Goal: Task Accomplishment & Management: Manage account settings

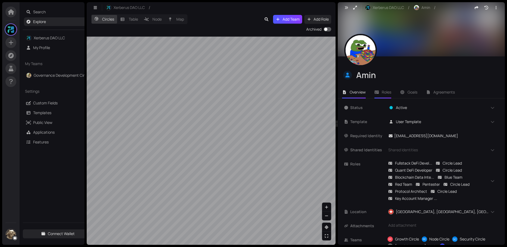
click at [387, 93] on span "Roles" at bounding box center [386, 92] width 10 height 5
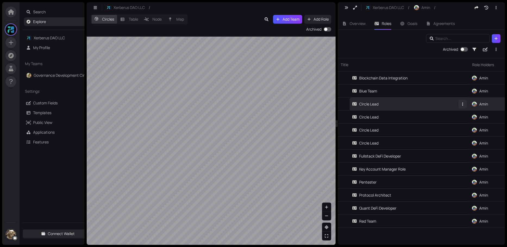
click at [463, 107] on button "button" at bounding box center [462, 104] width 9 height 9
click at [365, 107] on div "Circle Lead" at bounding box center [365, 104] width 26 height 6
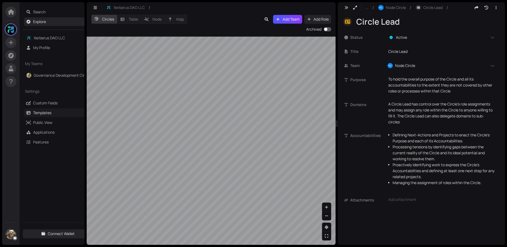
click at [38, 113] on link "Templates" at bounding box center [42, 112] width 18 height 5
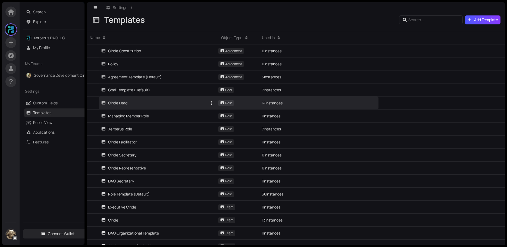
click at [123, 105] on div "Circle Lead" at bounding box center [114, 103] width 26 height 6
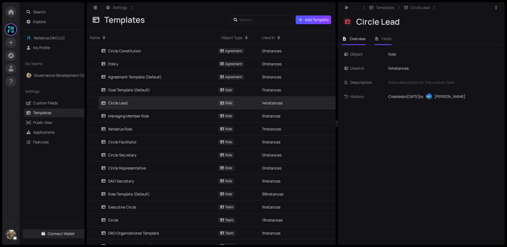
click at [389, 39] on span "Fields" at bounding box center [386, 38] width 10 height 5
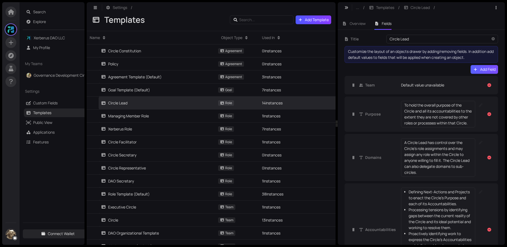
click at [474, 70] on icon "button" at bounding box center [475, 69] width 3 height 3
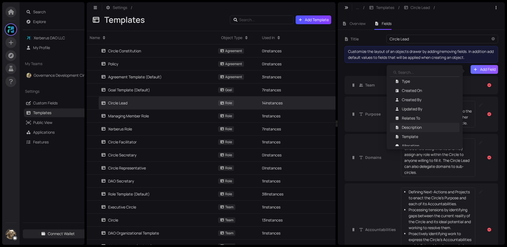
click at [410, 126] on span "Description" at bounding box center [412, 128] width 20 height 6
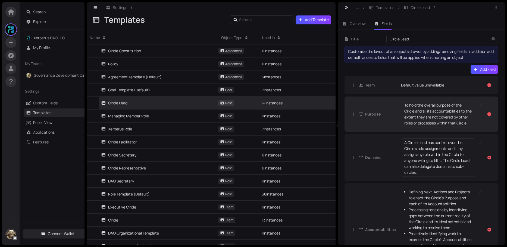
scroll to position [99, 0]
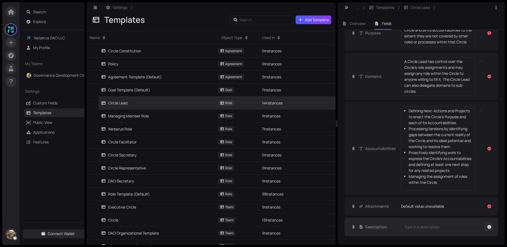
click at [487, 228] on icon "button" at bounding box center [489, 227] width 4 height 4
click at [487, 226] on icon "button" at bounding box center [489, 227] width 4 height 4
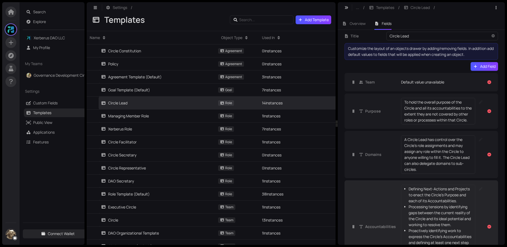
scroll to position [0, 0]
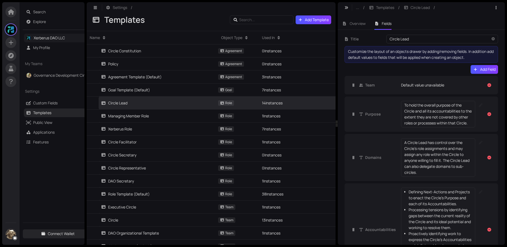
click at [43, 37] on link "Xerberus DAO LLC" at bounding box center [49, 37] width 31 height 5
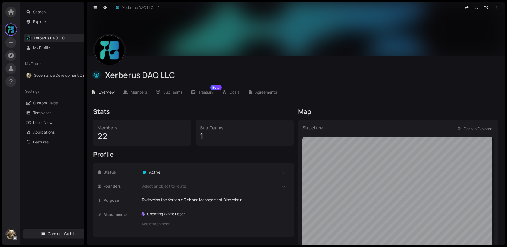
click at [409, 92] on div "Xerberus DAO LLC / Xerberus DAO LLC Overview Members Sub Teams Treasury Beta Go…" at bounding box center [296, 123] width 418 height 243
click at [467, 129] on span "Open in Explorer" at bounding box center [477, 129] width 28 height 6
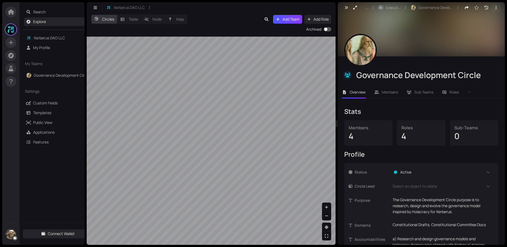
click at [493, 8] on icon "button" at bounding box center [495, 8] width 5 height 4
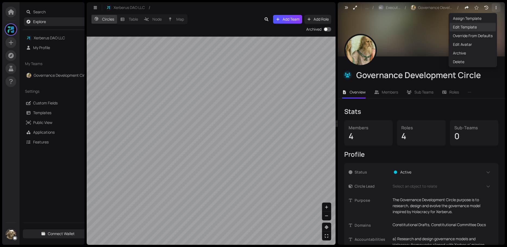
click at [461, 29] on span "Edit Template" at bounding box center [473, 27] width 40 height 6
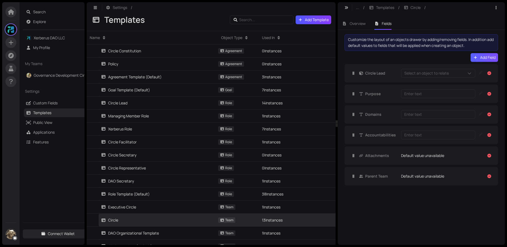
click at [481, 56] on span "Add Field" at bounding box center [487, 58] width 15 height 6
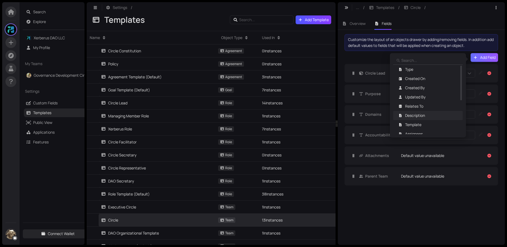
click at [416, 115] on span "Description" at bounding box center [415, 116] width 20 height 6
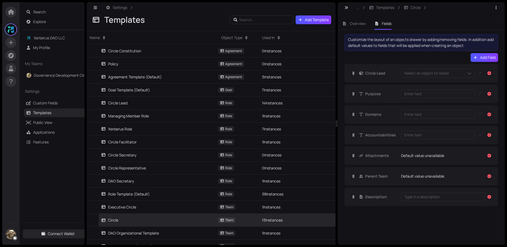
click at [409, 197] on div "Type in a description" at bounding box center [442, 197] width 77 height 6
type textarea "D"
click at [49, 74] on link "Governance Development Circle" at bounding box center [62, 75] width 56 height 5
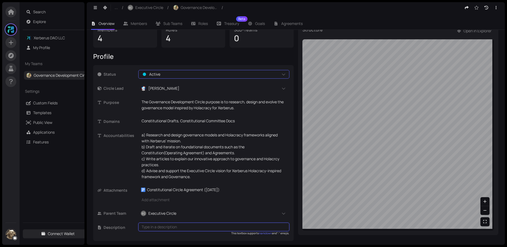
scroll to position [101, 0]
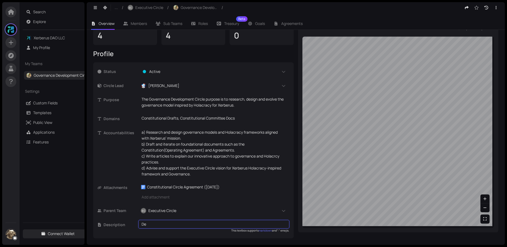
type textarea "D"
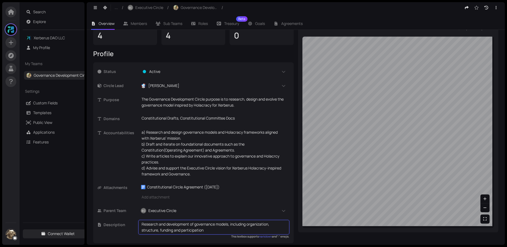
type textarea "Research and development of governance models, including organization, structur…"
click at [204, 206] on div "Attachments ref Constitutional Circle Agreement ([DATE]) Add attachment" at bounding box center [193, 194] width 192 height 23
click at [116, 6] on span "..." at bounding box center [116, 8] width 3 height 6
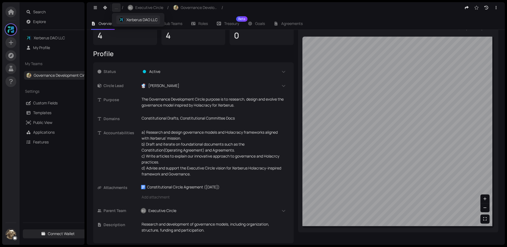
click at [134, 17] on span "Xerberus DAO LLC" at bounding box center [141, 20] width 31 height 6
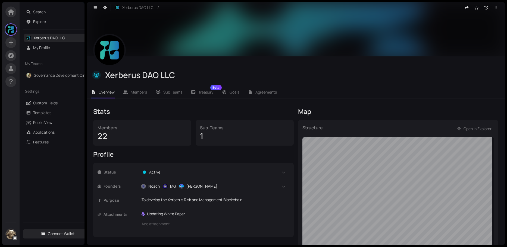
click at [387, 127] on div "Structure Open in Explorer" at bounding box center [398, 226] width 200 height 213
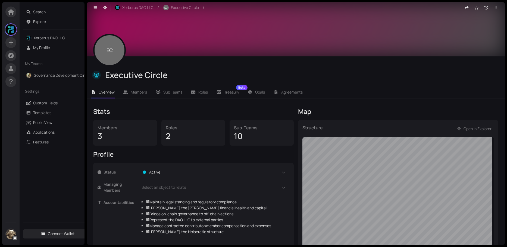
click at [108, 54] on span "EC" at bounding box center [109, 50] width 6 height 33
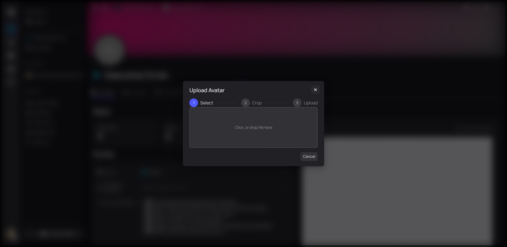
click at [317, 90] on icon "Close" at bounding box center [314, 90] width 5 height 4
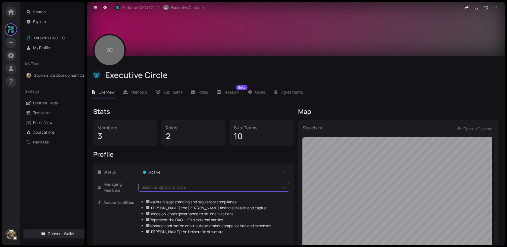
scroll to position [93, 0]
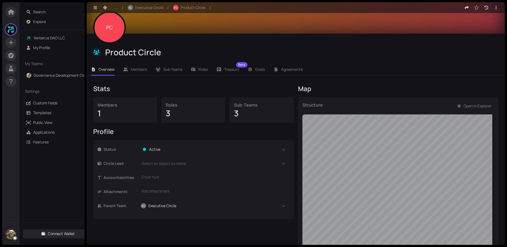
scroll to position [54, 0]
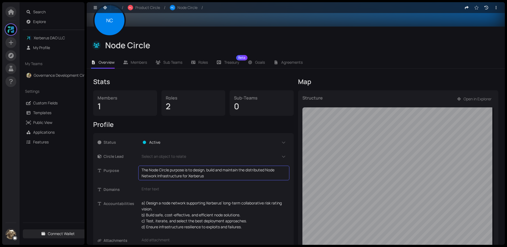
scroll to position [54, 0]
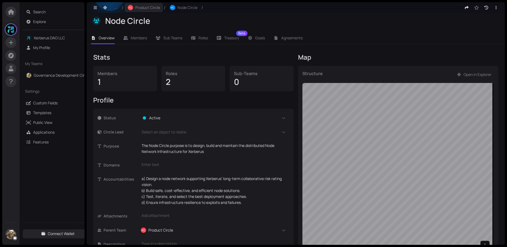
click at [146, 7] on span "Product Circle" at bounding box center [147, 8] width 25 height 6
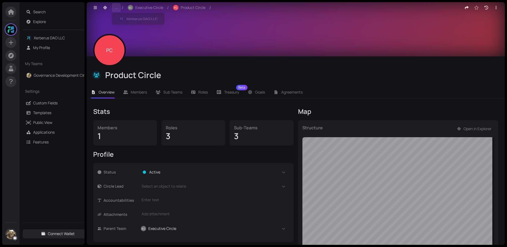
click at [117, 8] on span "..." at bounding box center [116, 8] width 3 height 6
click at [115, 8] on span "..." at bounding box center [116, 8] width 3 height 6
click at [118, 17] on button "Xerberus DAO LLC" at bounding box center [138, 19] width 44 height 9
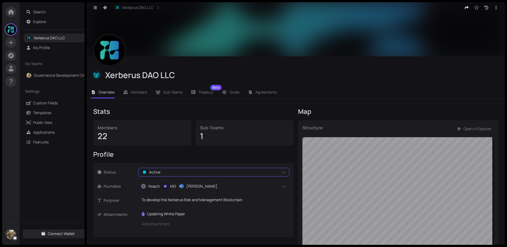
scroll to position [54, 0]
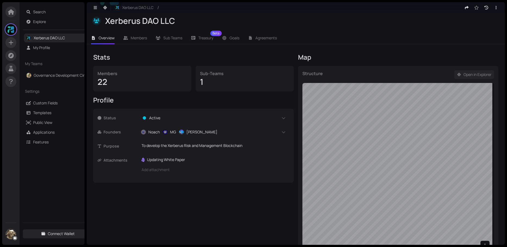
click at [470, 72] on span "Open in Explorer" at bounding box center [477, 75] width 28 height 6
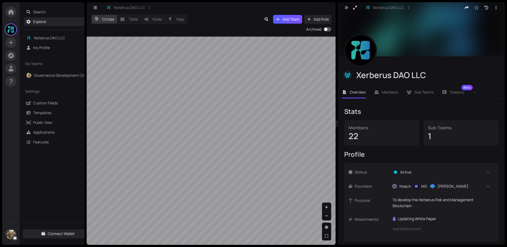
click at [283, 19] on span "Add Team" at bounding box center [290, 19] width 17 height 6
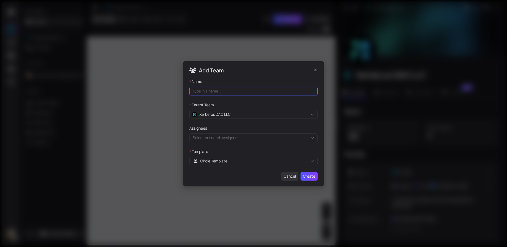
click at [217, 90] on input "Name" at bounding box center [253, 91] width 128 height 9
type input "Executive Circle Team"
click at [311, 161] on div "Circle Template" at bounding box center [253, 161] width 128 height 9
click at [291, 175] on span "Cancel" at bounding box center [289, 176] width 12 height 6
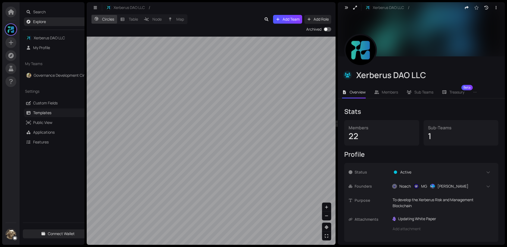
click at [41, 111] on link "Templates" at bounding box center [42, 112] width 18 height 5
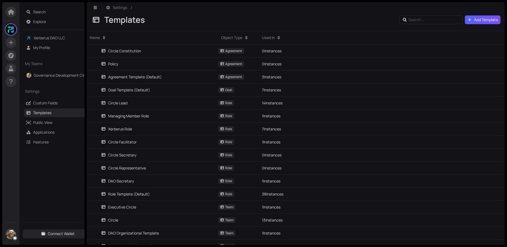
click at [482, 20] on span "Add Template" at bounding box center [486, 20] width 24 height 6
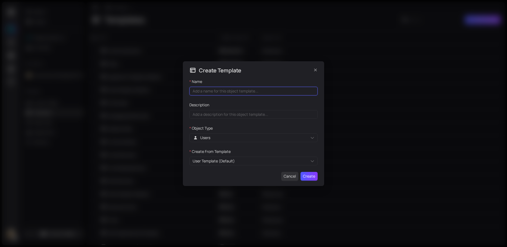
click at [231, 91] on input "Name" at bounding box center [253, 91] width 128 height 9
type input "C"
click at [215, 91] on input "Empty Team Circle" at bounding box center [253, 91] width 128 height 9
click at [237, 91] on input "Empty Team Circle" at bounding box center [253, 91] width 128 height 9
type input "Empty Team Circle"
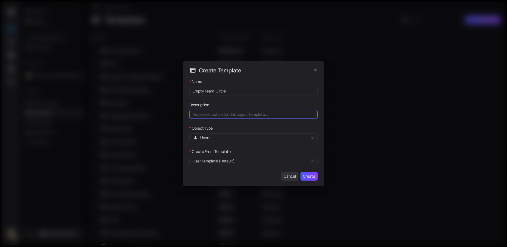
click at [208, 117] on input "Description" at bounding box center [253, 114] width 128 height 9
type input "Use this circle to gather roles in large teams with lots of subcircles, so that…"
click at [232, 138] on div "Users" at bounding box center [253, 138] width 128 height 9
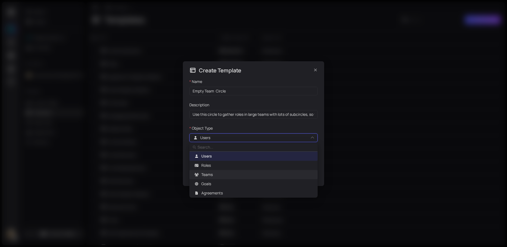
click at [208, 176] on span "Teams" at bounding box center [206, 175] width 11 height 6
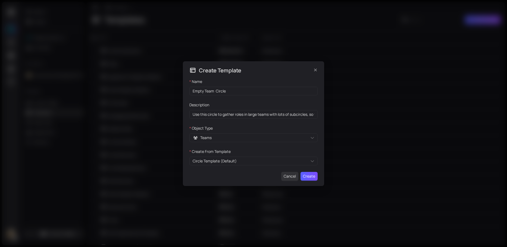
click at [314, 177] on span "Create" at bounding box center [309, 176] width 12 height 6
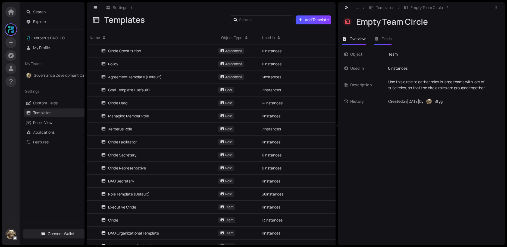
click at [388, 39] on span "Fields" at bounding box center [386, 38] width 10 height 5
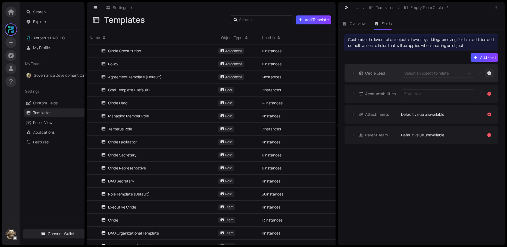
click at [489, 73] on icon "button" at bounding box center [488, 73] width 5 height 4
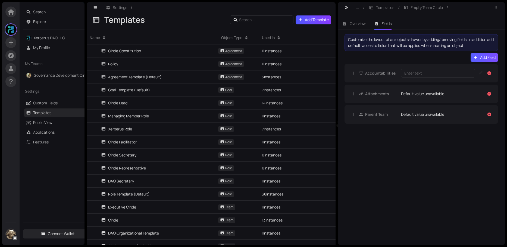
click at [475, 58] on icon "button" at bounding box center [475, 57] width 3 height 3
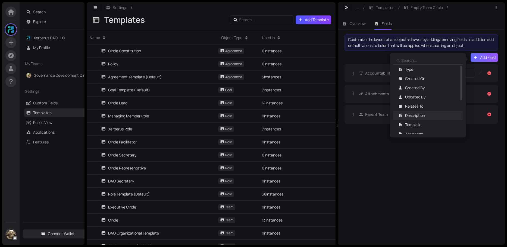
click at [415, 116] on span "Description" at bounding box center [415, 116] width 20 height 6
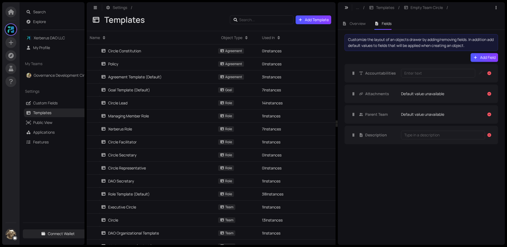
click at [489, 74] on icon "button" at bounding box center [489, 73] width 4 height 4
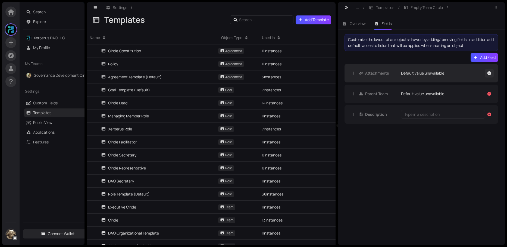
click at [488, 74] on icon "button" at bounding box center [489, 73] width 4 height 4
click at [489, 73] on icon "button" at bounding box center [489, 73] width 4 height 4
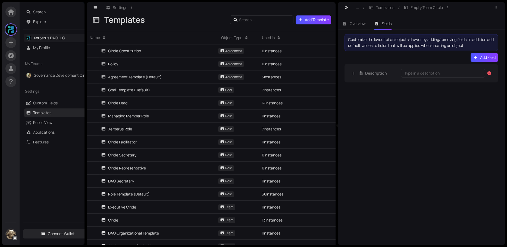
click at [49, 38] on link "Xerberus DAO LLC" at bounding box center [49, 37] width 31 height 5
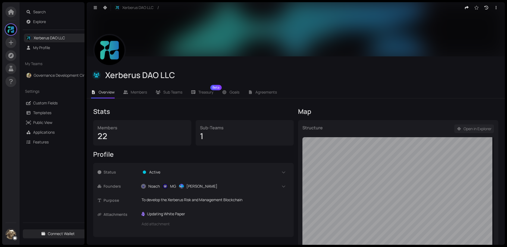
click at [469, 131] on span "Open in Explorer" at bounding box center [477, 129] width 28 height 6
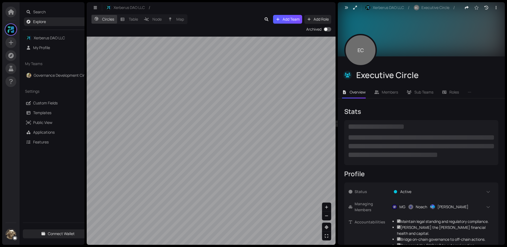
click at [283, 20] on span "Add Team" at bounding box center [290, 19] width 17 height 6
checkbox input "true"
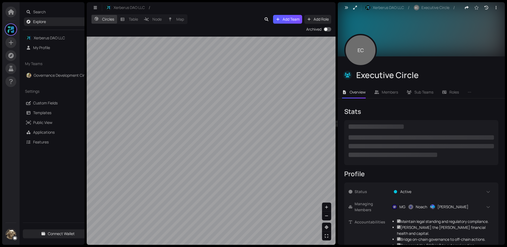
checkbox input "true"
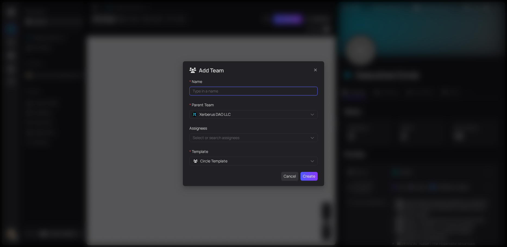
click at [216, 90] on input "Name" at bounding box center [253, 91] width 128 height 9
type input "Executive Circle Team"
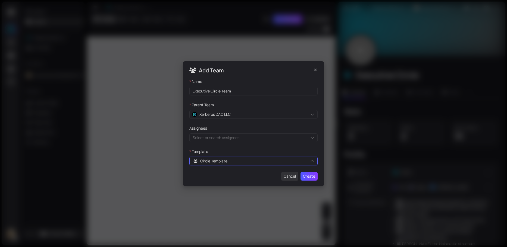
click at [301, 162] on div "Circle Template 0tRXvyHm68 i0zK8joOnn s8RBGtMYZK Executive Circle Circle DAO Or…" at bounding box center [253, 161] width 128 height 9
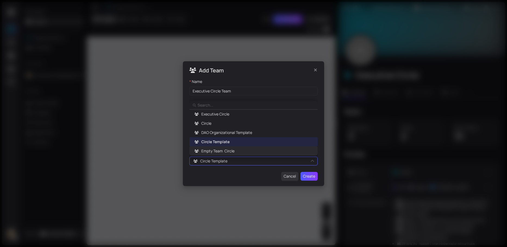
click at [217, 149] on span "Empty Team Circle" at bounding box center [217, 151] width 33 height 6
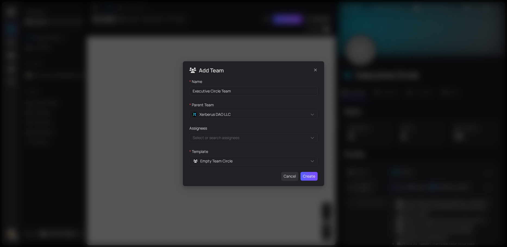
click at [308, 173] on button "Create" at bounding box center [308, 176] width 17 height 9
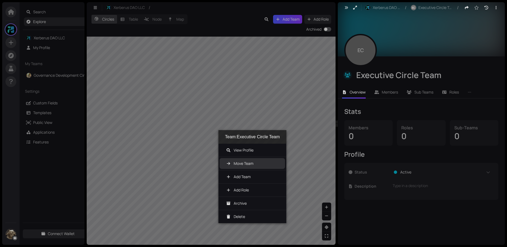
click at [246, 165] on span "Move Team" at bounding box center [243, 163] width 20 height 5
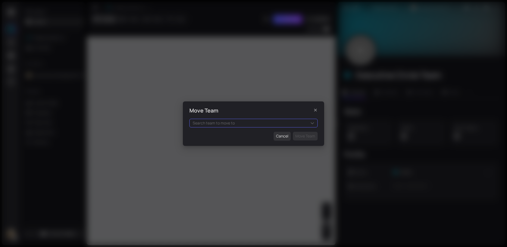
click at [216, 125] on div "Search team to move to" at bounding box center [253, 123] width 128 height 9
type input "E"
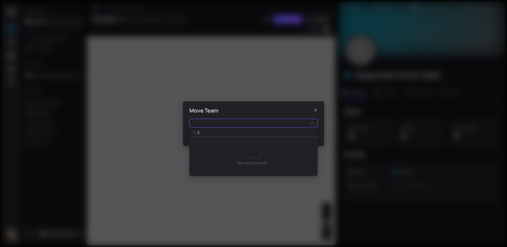
type input "Ex"
type input "Exe"
type input "Exec"
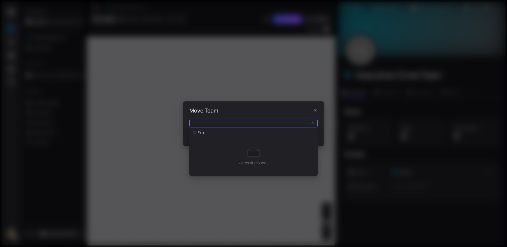
type input "Exec"
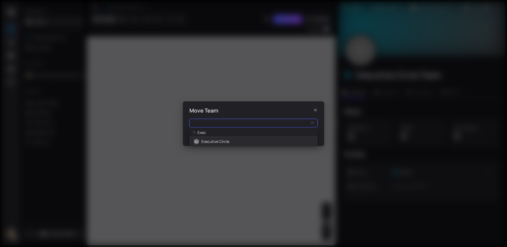
click at [222, 142] on span "Executive Circle" at bounding box center [215, 142] width 28 height 6
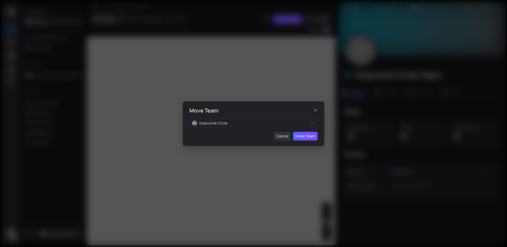
click at [305, 137] on span "Move Team" at bounding box center [305, 136] width 20 height 6
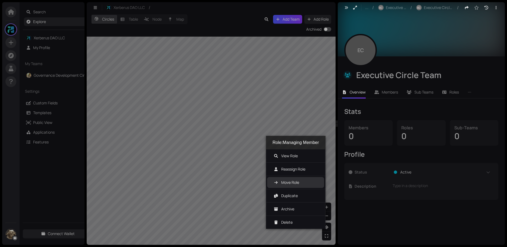
click at [280, 181] on span "Move Role" at bounding box center [296, 182] width 46 height 11
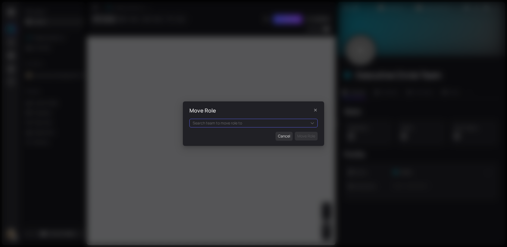
click at [213, 119] on div "Search team to move role to" at bounding box center [253, 123] width 128 height 9
type input "E"
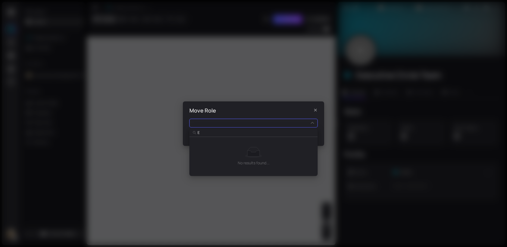
type input "Ex"
type input "Exe"
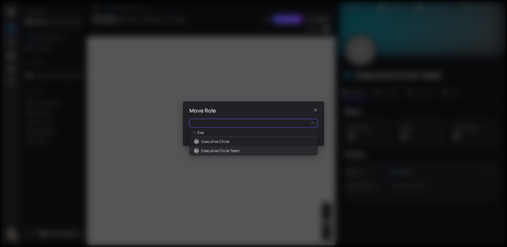
click at [220, 152] on span "Executive Circle Team" at bounding box center [220, 151] width 38 height 6
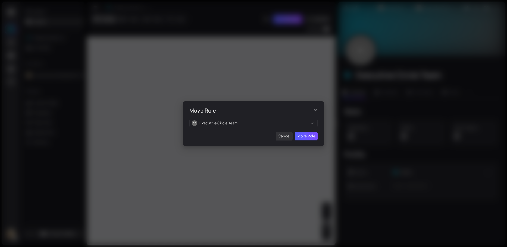
click at [307, 137] on span "Move Role" at bounding box center [306, 136] width 18 height 6
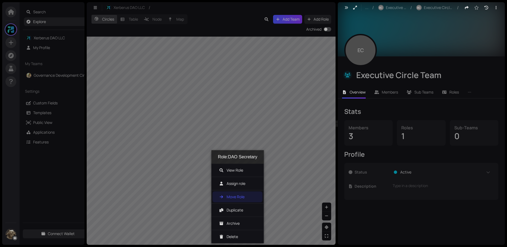
click at [236, 197] on span "Move Role" at bounding box center [235, 196] width 18 height 5
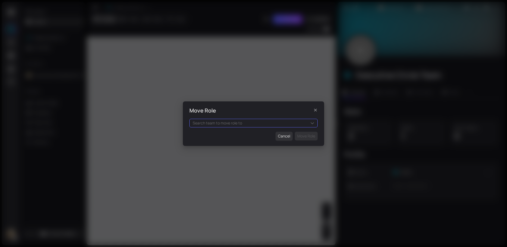
click at [207, 126] on div "Search team to move role to" at bounding box center [253, 123] width 128 height 9
type input "e"
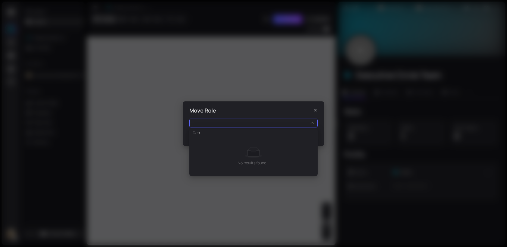
type input "ex"
type input "exe"
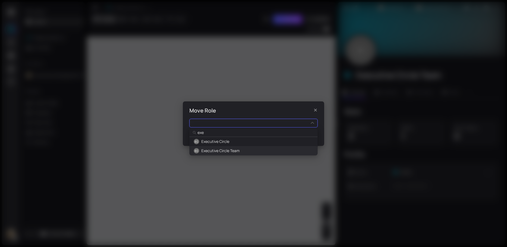
click at [221, 153] on span "Executive Circle Team" at bounding box center [220, 151] width 38 height 6
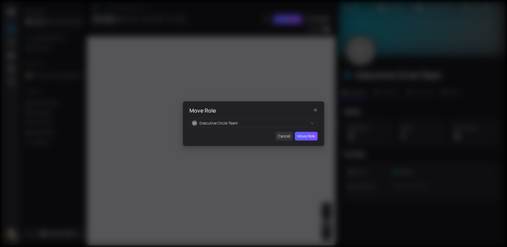
click at [306, 135] on span "Move Role" at bounding box center [306, 136] width 18 height 6
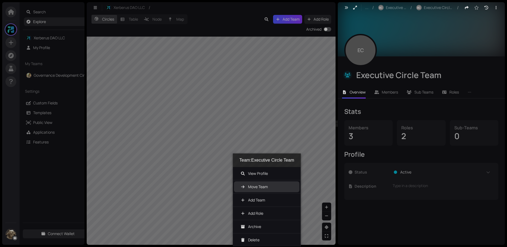
click at [252, 185] on span "Move Team" at bounding box center [258, 186] width 20 height 5
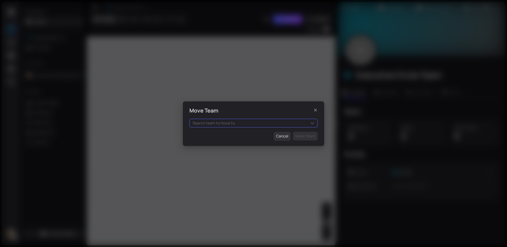
click at [232, 125] on div "Search team to move to" at bounding box center [253, 123] width 128 height 9
type input "D"
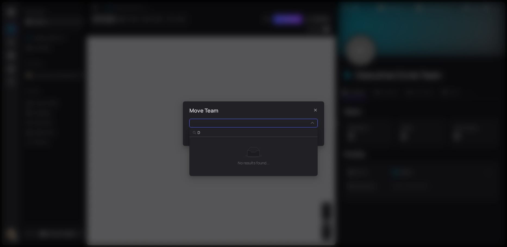
type input "DA"
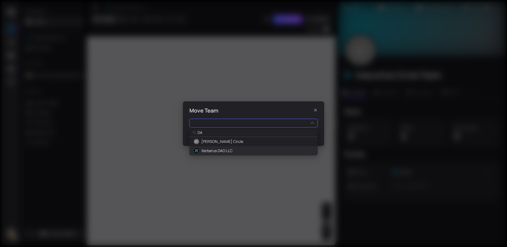
click at [217, 150] on span "Xerberus DAO LLC" at bounding box center [216, 151] width 31 height 6
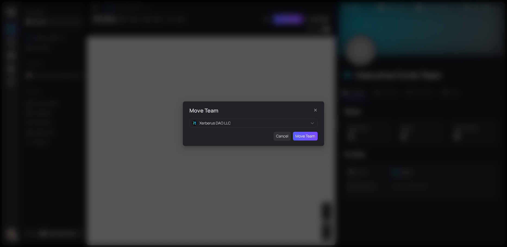
click at [306, 136] on span "Move Team" at bounding box center [305, 136] width 20 height 6
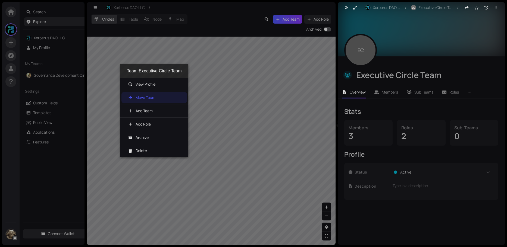
click at [150, 96] on span "Move Team" at bounding box center [145, 97] width 20 height 5
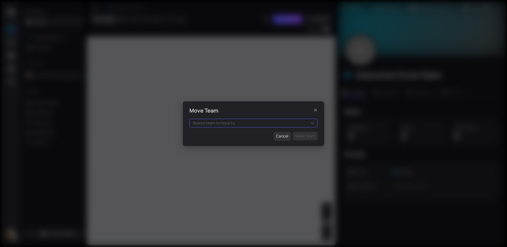
click at [203, 126] on div "Search team to move to" at bounding box center [253, 123] width 128 height 9
type input "e"
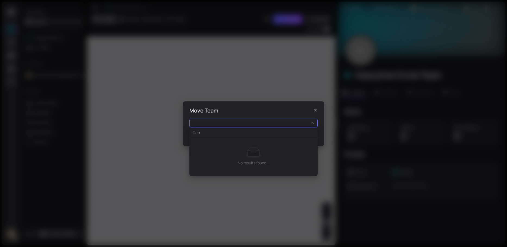
type input "ec"
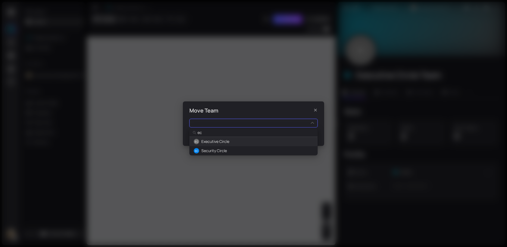
click at [216, 141] on span "Executive Circle" at bounding box center [215, 142] width 28 height 6
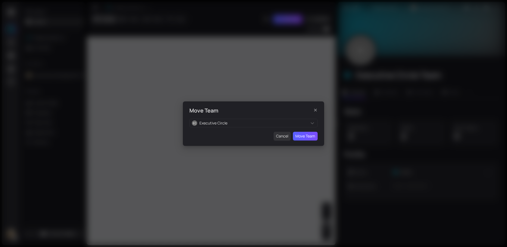
click at [306, 138] on span "Move Team" at bounding box center [305, 136] width 20 height 6
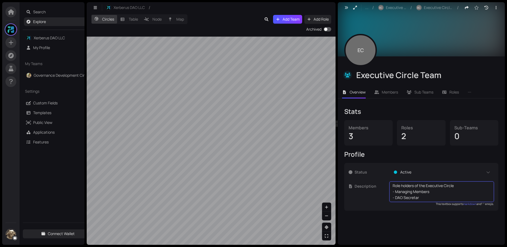
type textarea "Role holders of the Executive Circle - Managing Members - DAO Secretary"
click at [414, 232] on div "... / EC Executive Circle / EC Executive Circle Team / EC Executive Circle Team…" at bounding box center [420, 123] width 167 height 243
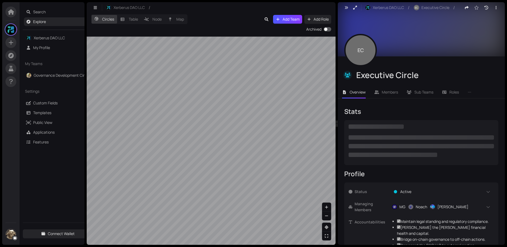
checkbox input "true"
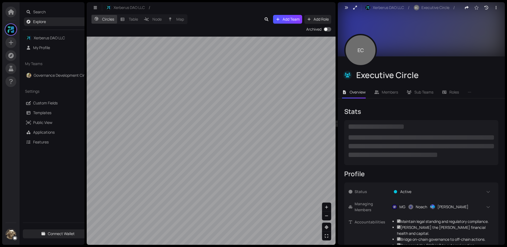
checkbox input "true"
